Goal: Task Accomplishment & Management: Use online tool/utility

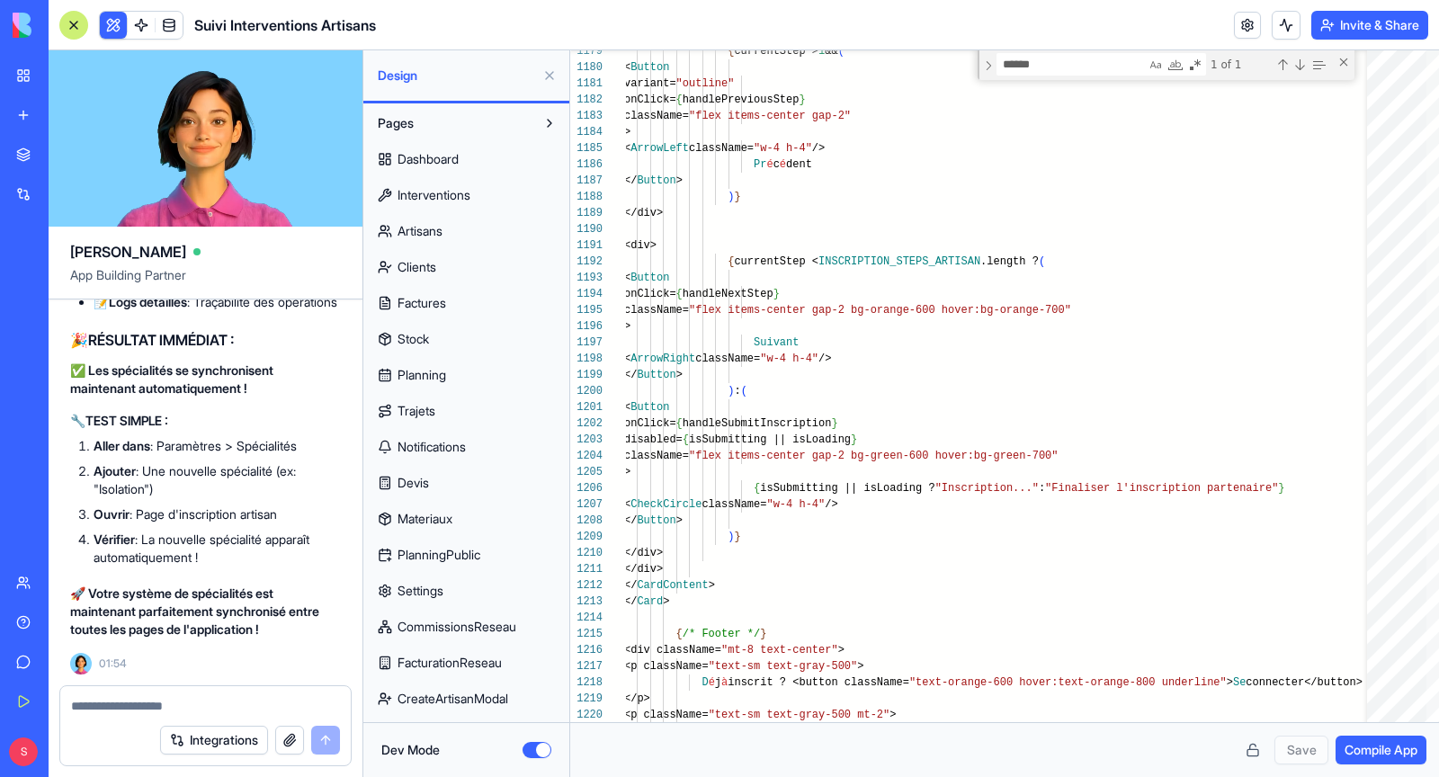
scroll to position [113, 6]
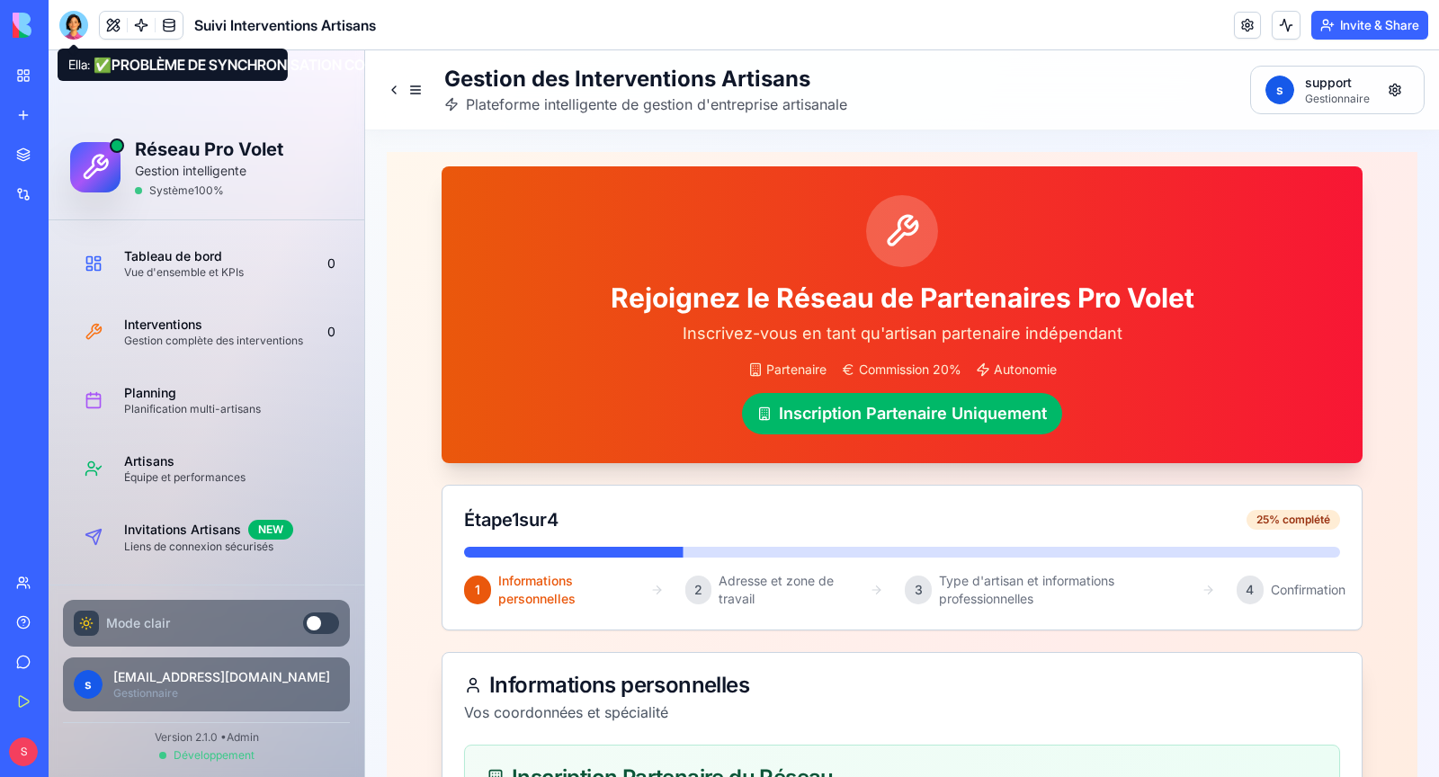
click at [78, 23] on div at bounding box center [73, 25] width 29 height 29
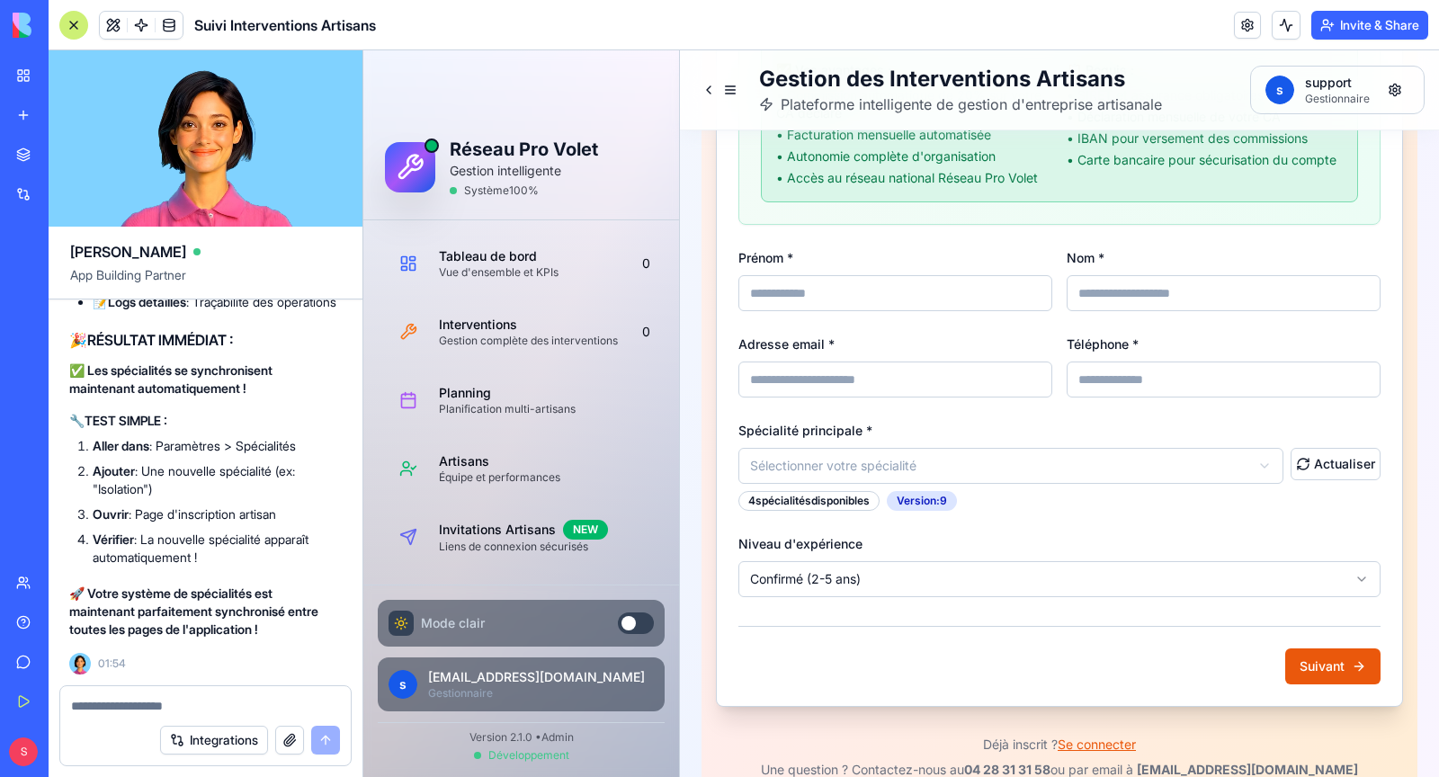
scroll to position [819, 0]
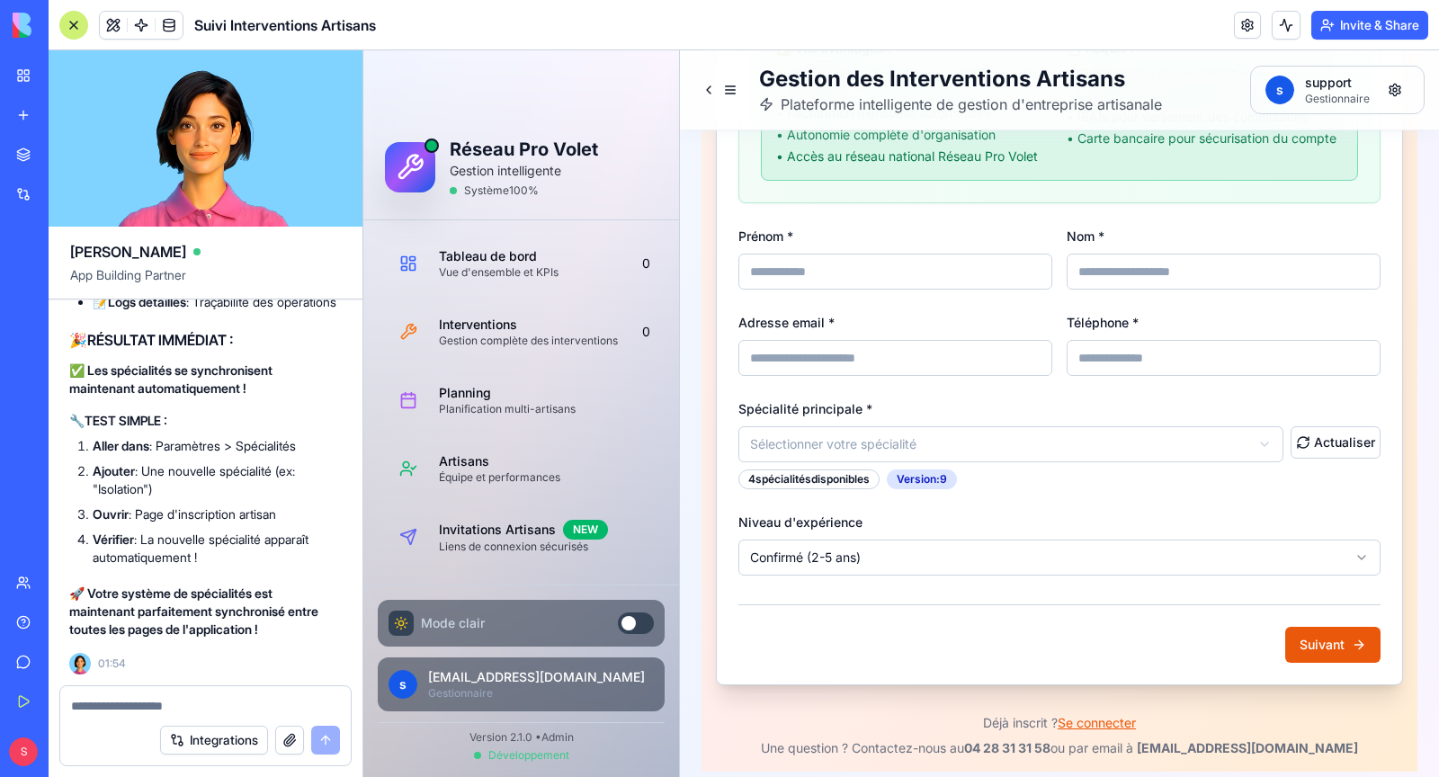
click at [883, 443] on html "Réseau Pro Volet Gestion intelligente Système 100 % Tableau de bord Vue d'ensem…" at bounding box center [901, 13] width 1076 height 1562
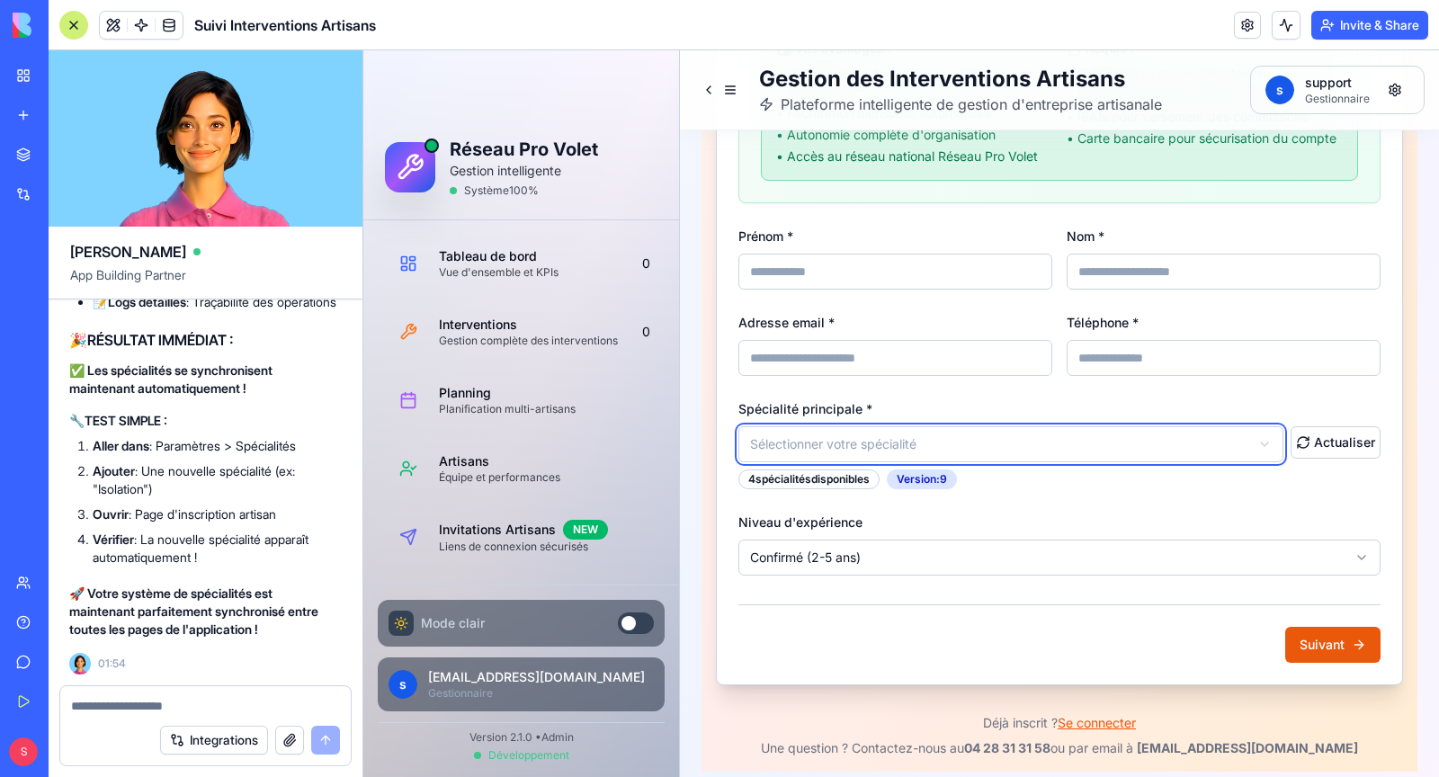
click at [883, 443] on html "Réseau Pro Volet Gestion intelligente Système 100 % Tableau de bord Vue d'ensem…" at bounding box center [901, 13] width 1076 height 1562
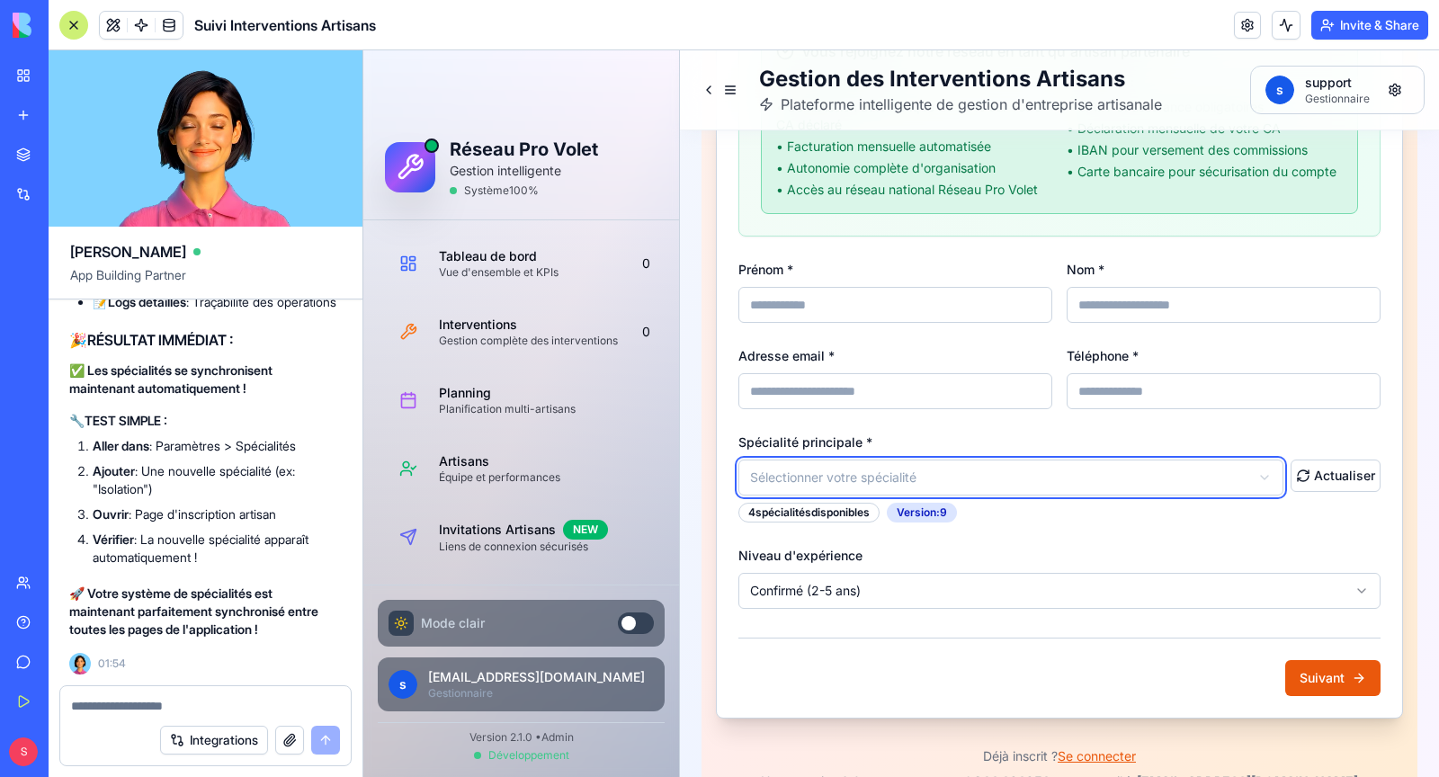
scroll to position [778, 0]
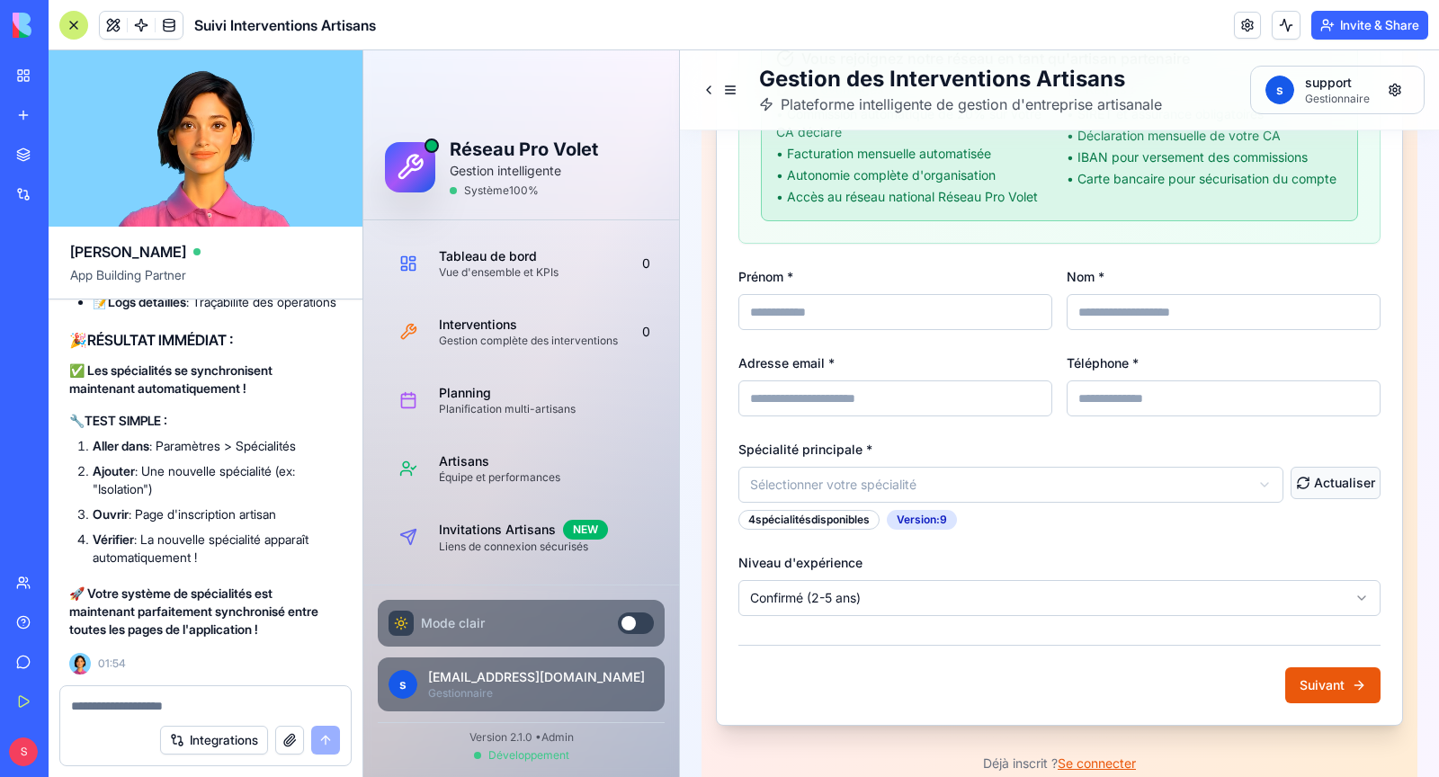
click at [1324, 482] on button "Actualiser" at bounding box center [1336, 483] width 90 height 32
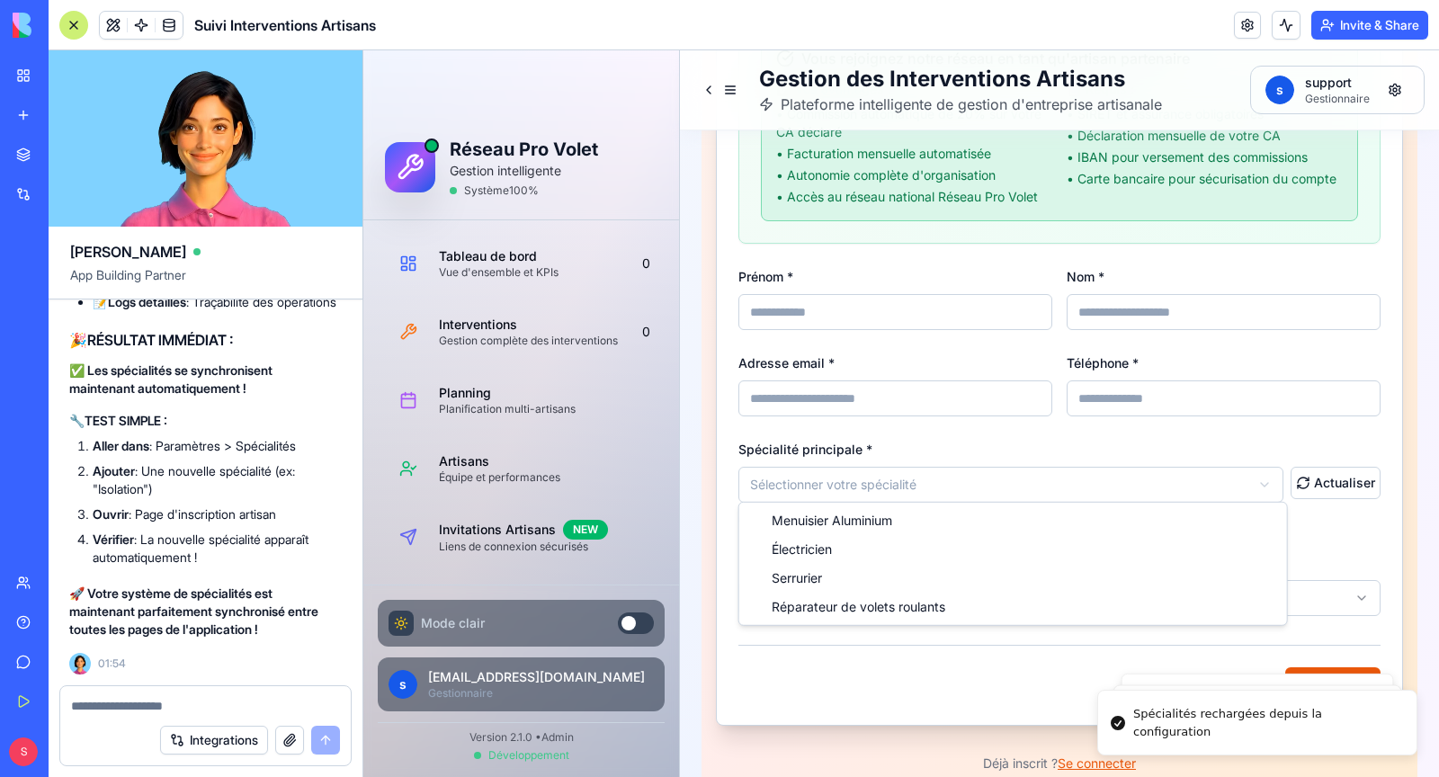
click at [1029, 492] on html "Réseau Pro Volet Gestion intelligente Système 100 % Tableau de bord Vue d'ensem…" at bounding box center [901, 53] width 1076 height 1562
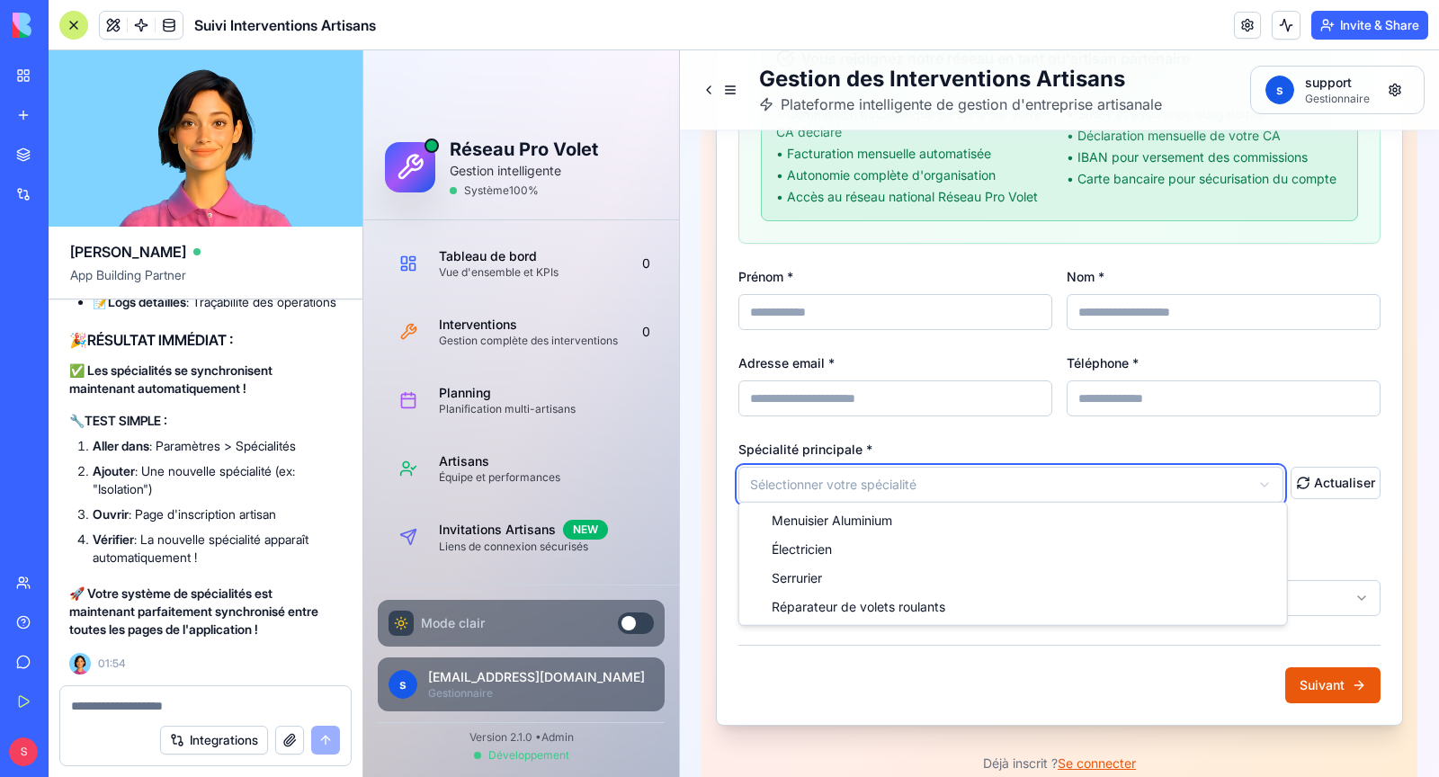
click at [1317, 519] on html "Réseau Pro Volet Gestion intelligente Système 100 % Tableau de bord Vue d'ensem…" at bounding box center [901, 53] width 1076 height 1562
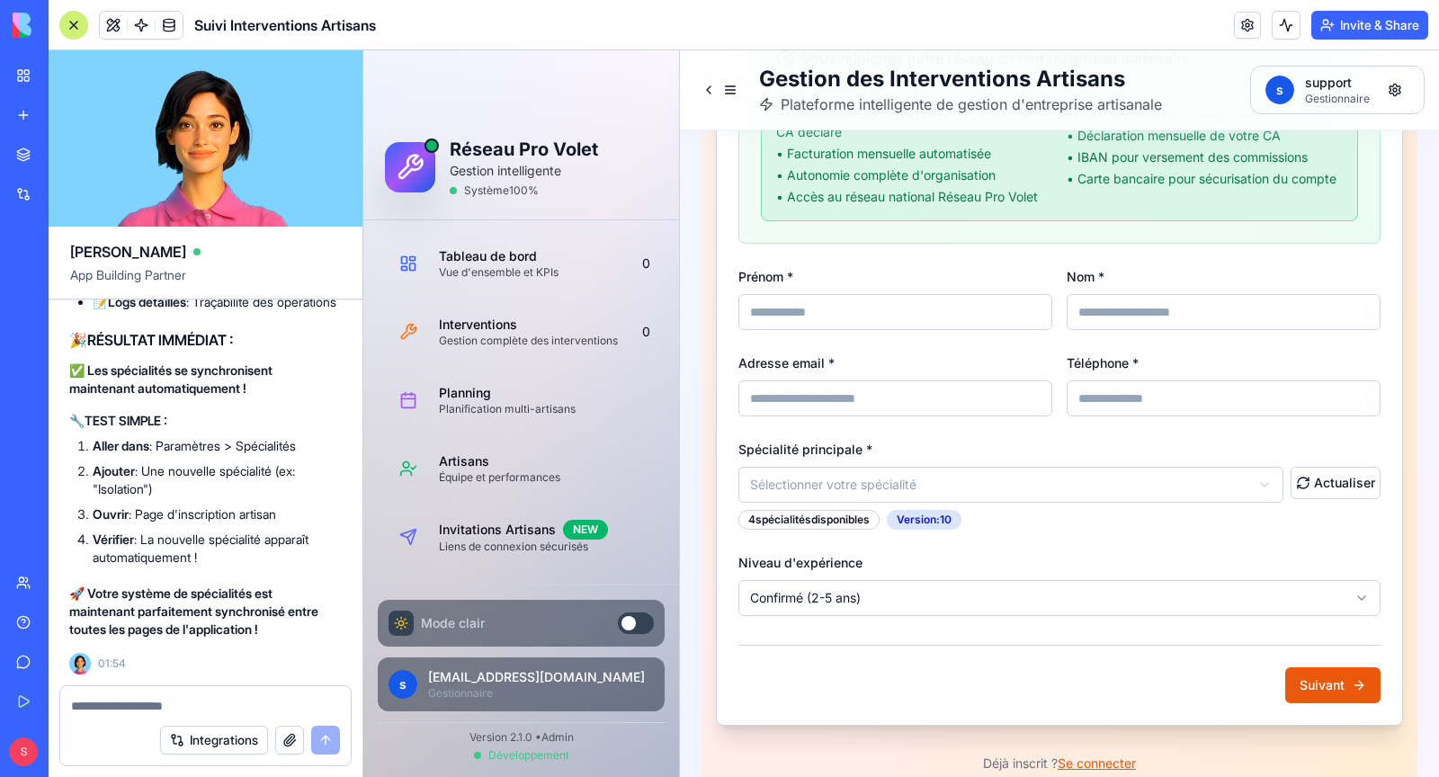
click at [821, 487] on html "Réseau Pro Volet Gestion intelligente Système 100 % Tableau de bord Vue d'ensem…" at bounding box center [901, 53] width 1076 height 1562
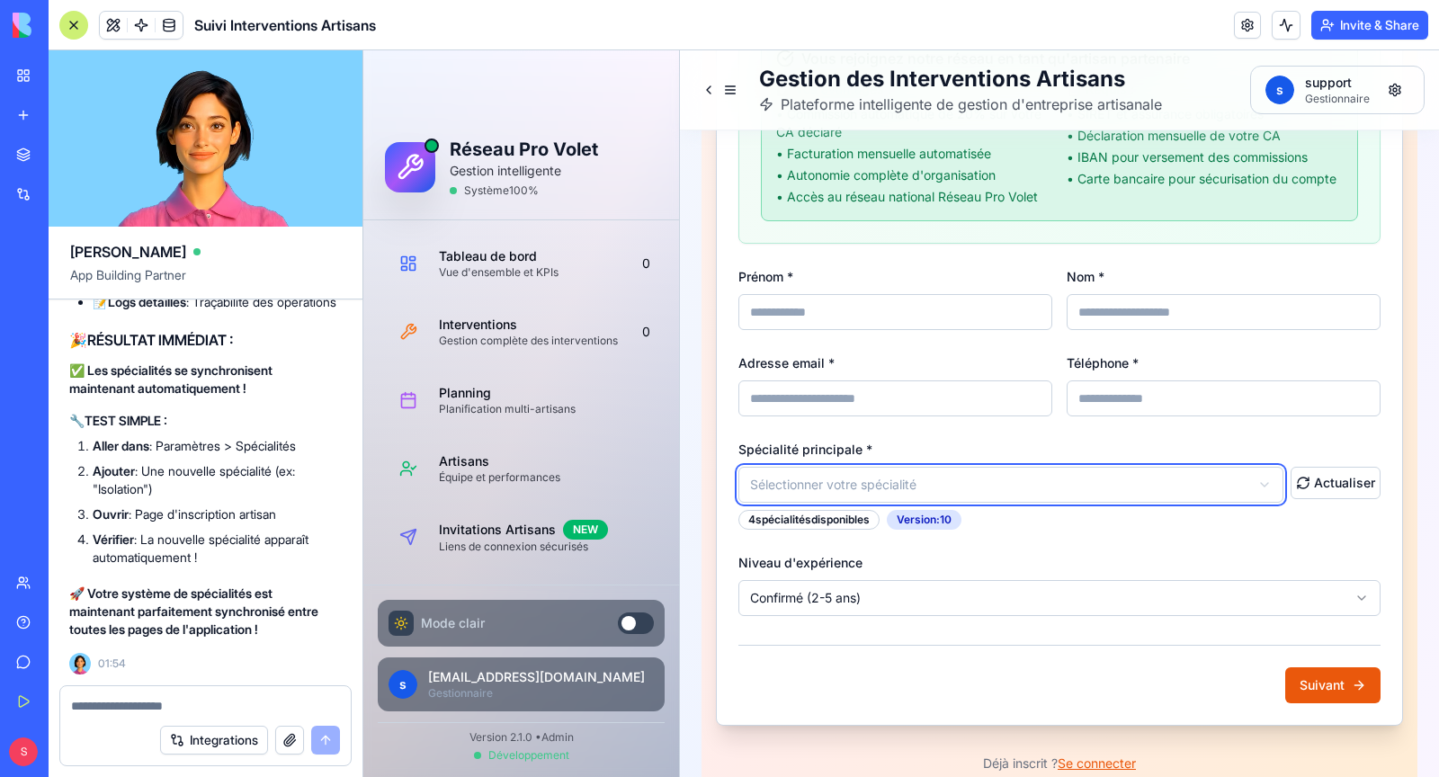
click at [899, 483] on html "Réseau Pro Volet Gestion intelligente Système 100 % Tableau de bord Vue d'ensem…" at bounding box center [901, 53] width 1076 height 1562
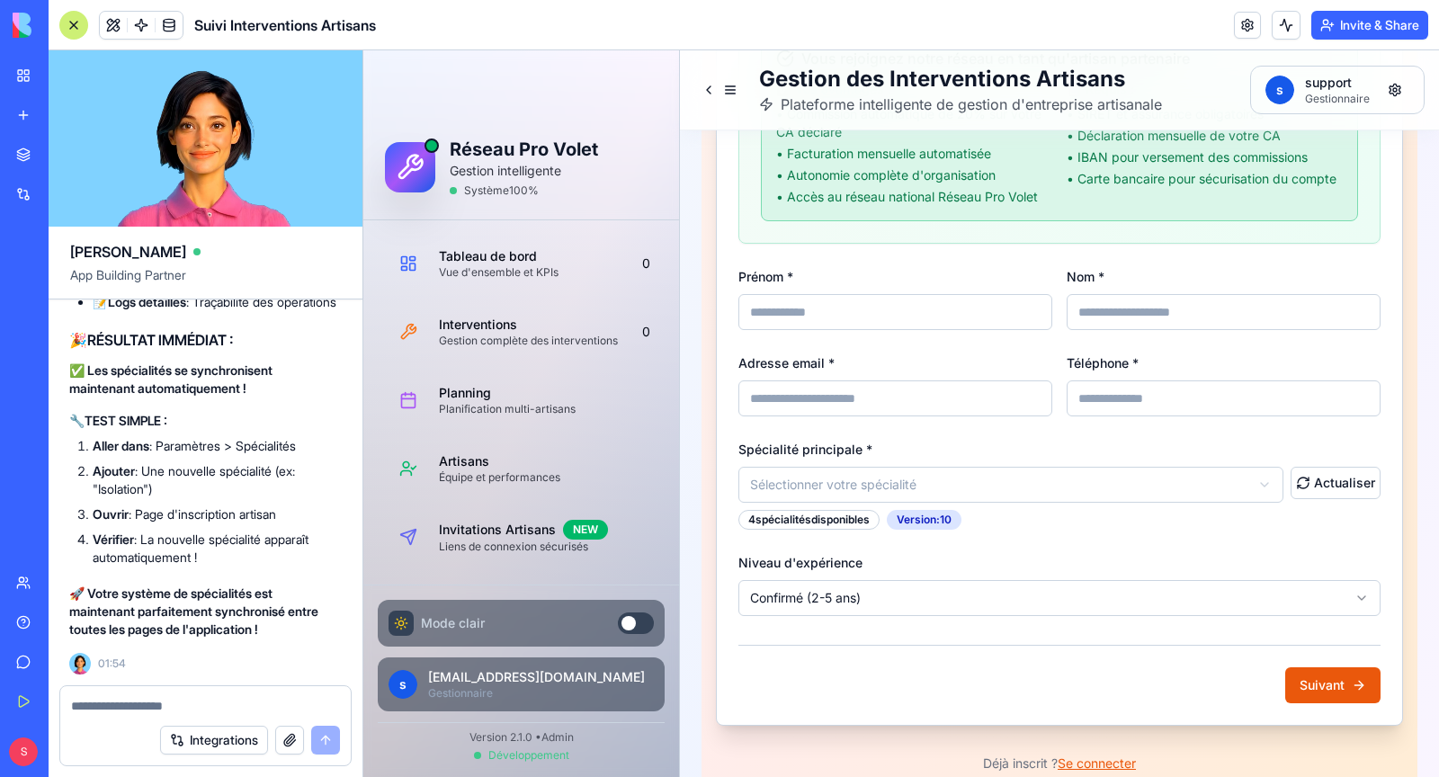
click at [1033, 584] on html "Réseau Pro Volet Gestion intelligente Système 100 % Tableau de bord Vue d'ensem…" at bounding box center [901, 53] width 1076 height 1562
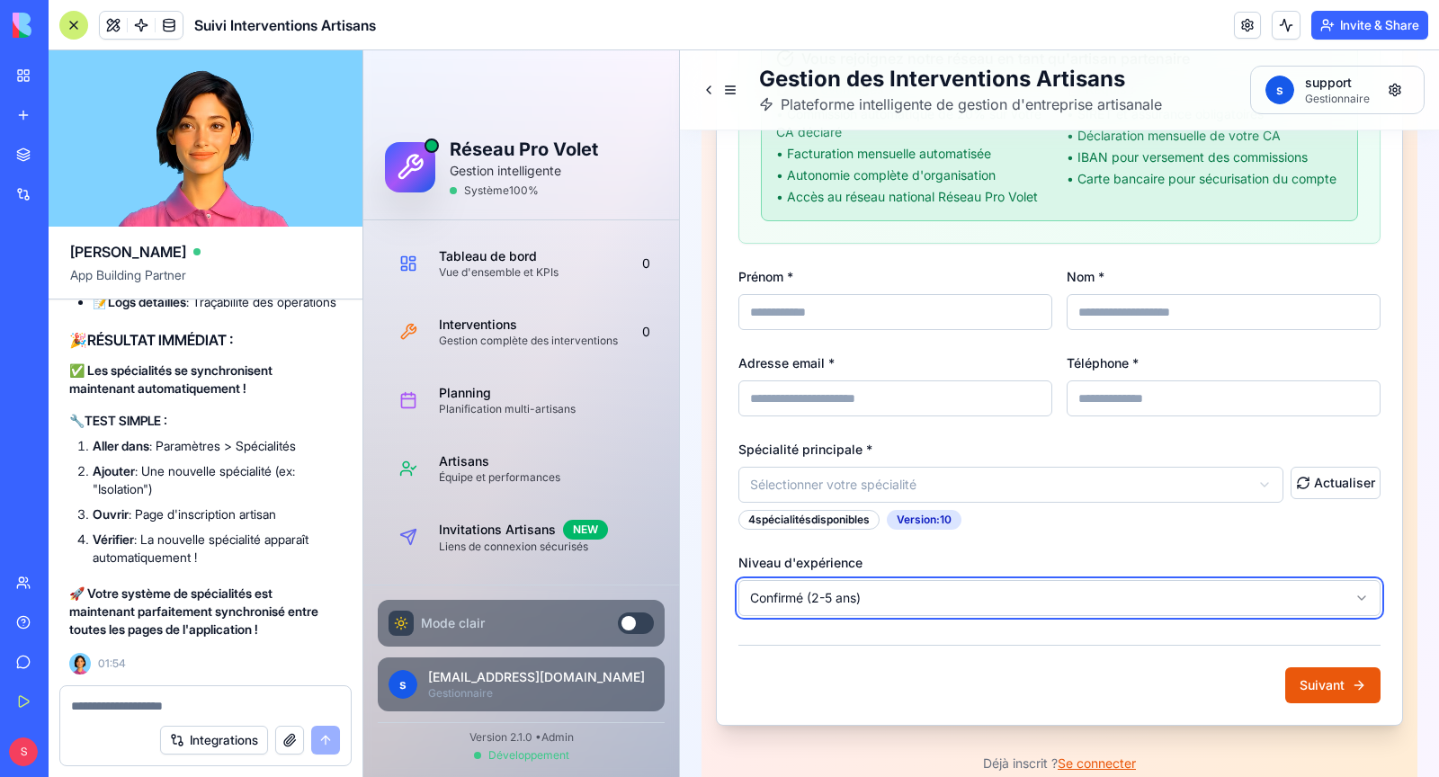
click at [1033, 584] on html "Réseau Pro Volet Gestion intelligente Système 100 % Tableau de bord Vue d'ensem…" at bounding box center [901, 53] width 1076 height 1562
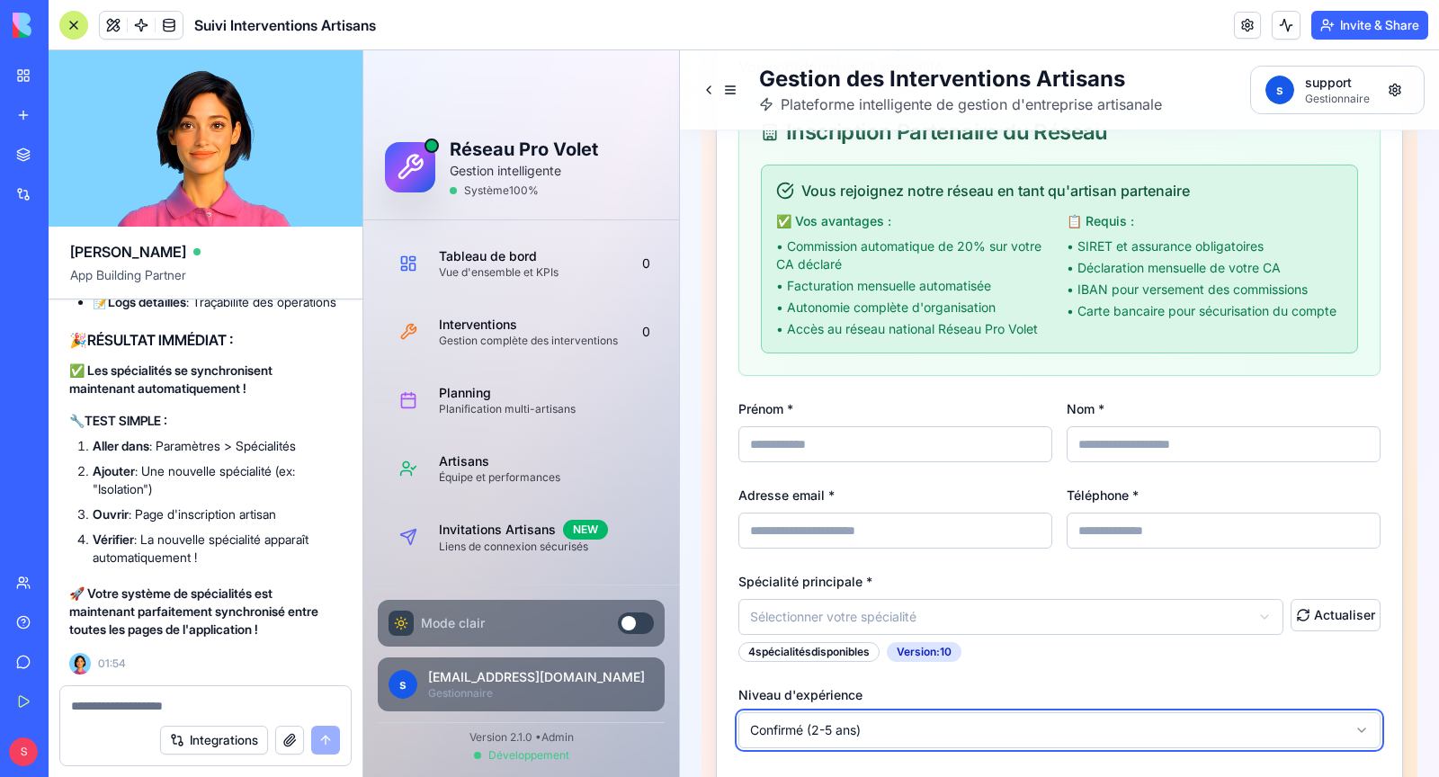
scroll to position [640, 0]
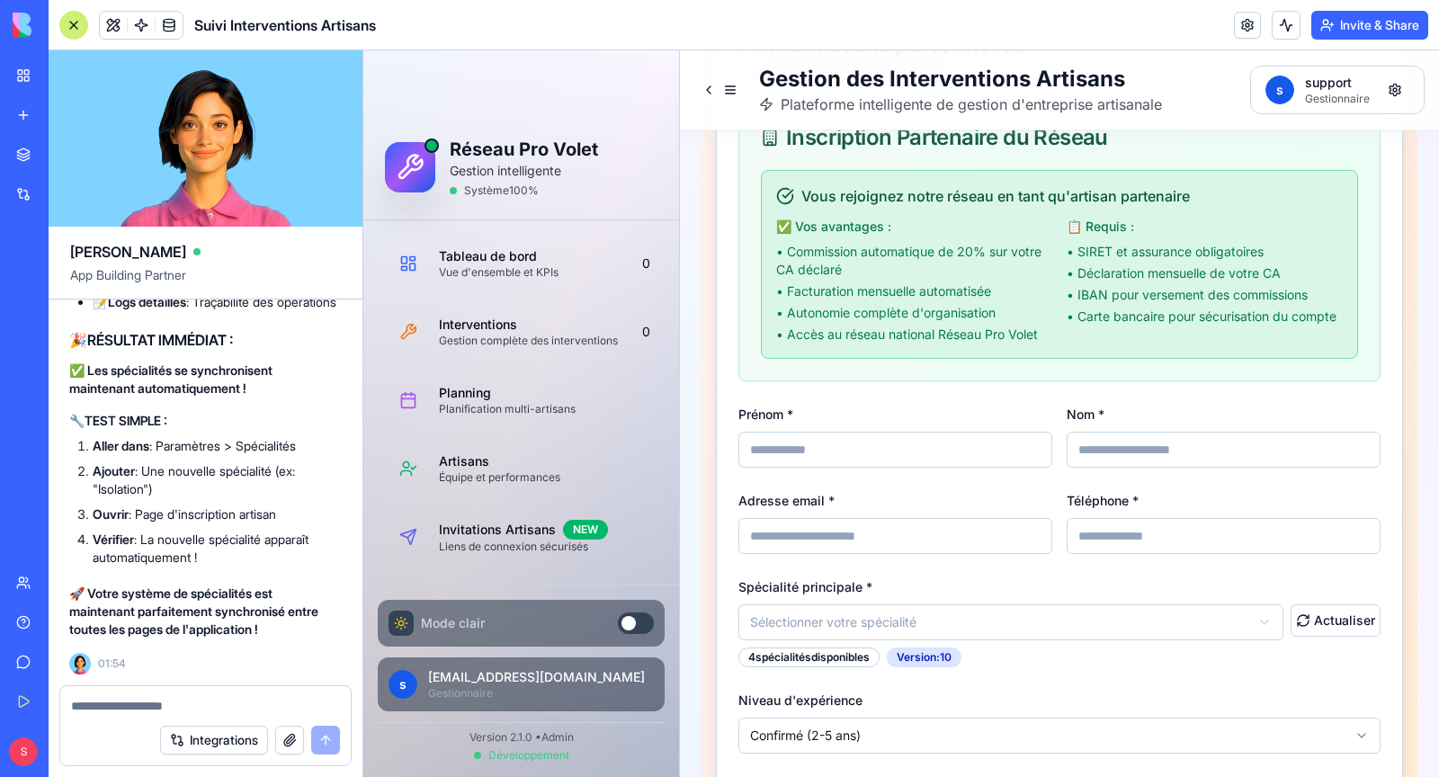
click at [1119, 624] on html "Réseau Pro Volet Gestion intelligente Système 100 % Tableau de bord Vue d'ensem…" at bounding box center [901, 191] width 1076 height 1562
click at [1019, 619] on html "Réseau Pro Volet Gestion intelligente Système 100 % Tableau de bord Vue d'ensem…" at bounding box center [901, 191] width 1076 height 1562
